Goal: Find specific page/section: Find specific page/section

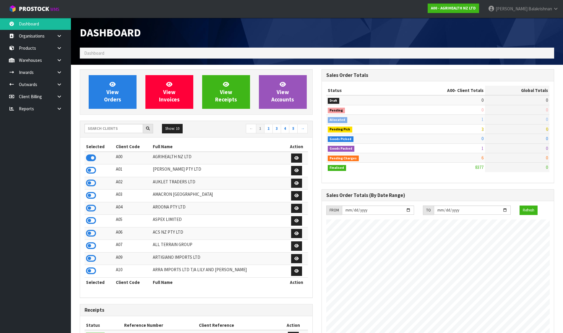
scroll to position [448, 241]
click at [132, 128] on input "text" at bounding box center [113, 128] width 58 height 9
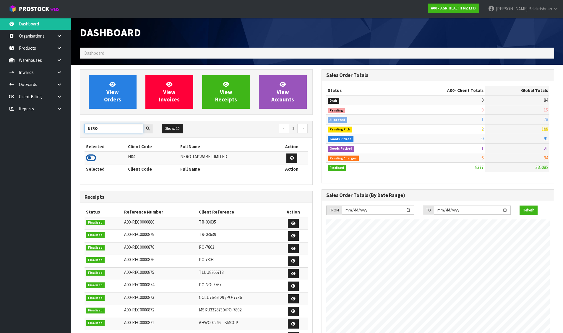
type input "NERO"
click at [90, 159] on icon at bounding box center [91, 157] width 10 height 9
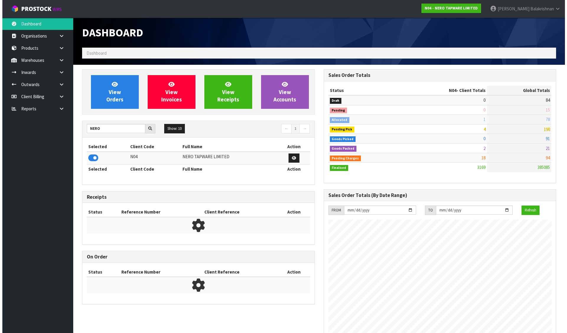
scroll to position [460, 241]
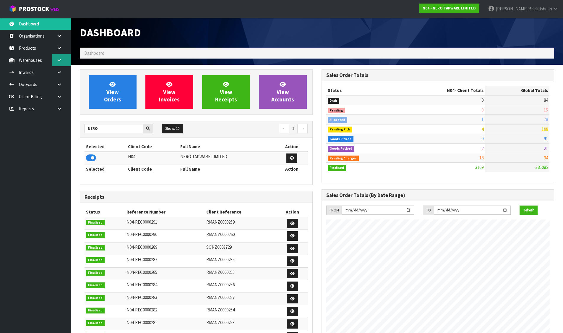
click at [66, 64] on link at bounding box center [61, 60] width 19 height 12
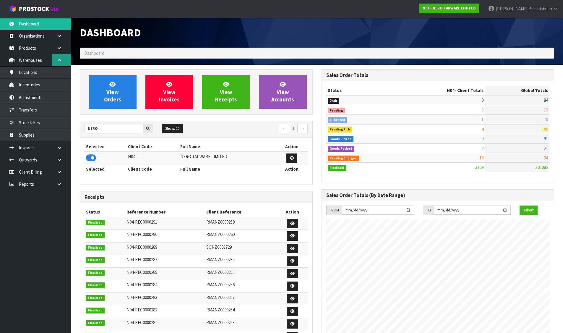
click at [66, 64] on link at bounding box center [61, 60] width 19 height 12
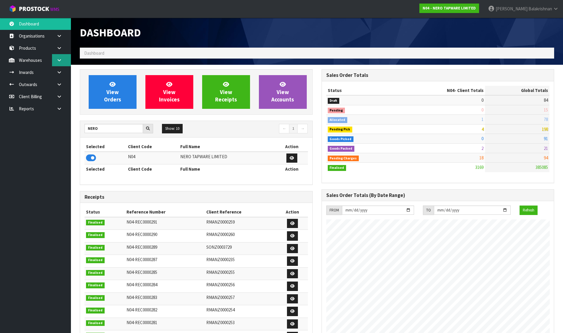
click at [65, 60] on link at bounding box center [61, 60] width 19 height 12
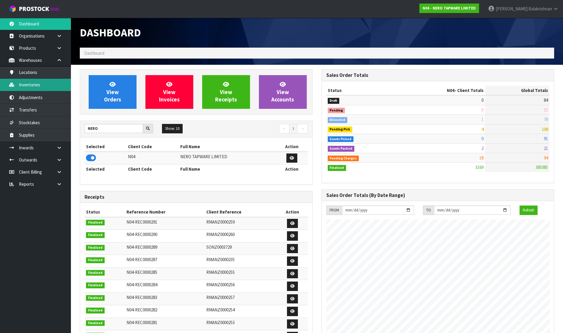
click at [39, 82] on link "Inventories" at bounding box center [35, 85] width 71 height 12
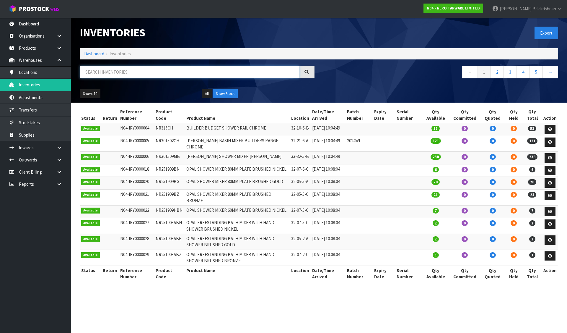
click at [121, 69] on input "text" at bounding box center [189, 72] width 219 height 13
click at [540, 35] on button "Export" at bounding box center [547, 33] width 24 height 13
